Goal: Information Seeking & Learning: Learn about a topic

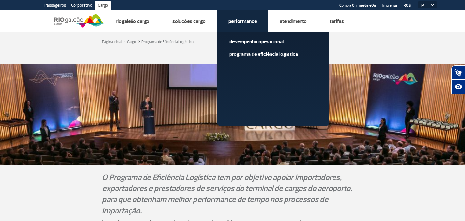
click at [243, 55] on link "Programa de Eficiência Logística" at bounding box center [272, 54] width 87 height 7
click at [243, 54] on link "Programa de Eficiência Logística" at bounding box center [272, 54] width 87 height 7
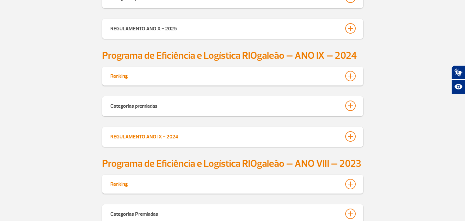
scroll to position [309, 0]
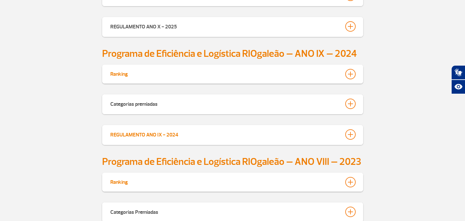
click at [288, 132] on button "REGULAMENTO ANO IX - 2024" at bounding box center [232, 134] width 245 height 11
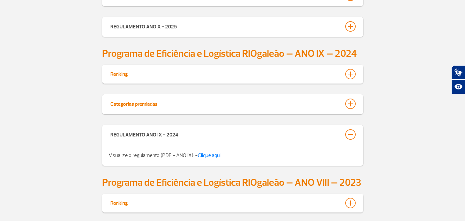
click at [339, 102] on button "Categorias premiadas" at bounding box center [232, 103] width 245 height 11
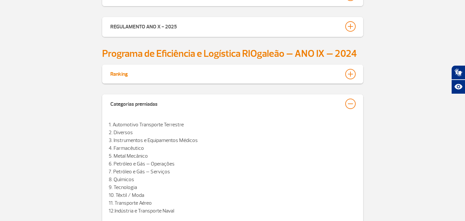
click at [331, 69] on div "Ranking" at bounding box center [232, 74] width 245 height 11
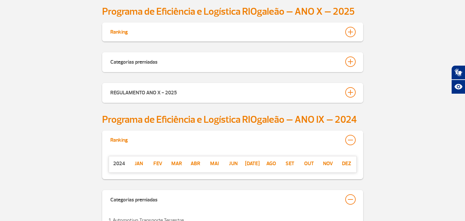
scroll to position [0, 0]
